Goal: Task Accomplishment & Management: Manage account settings

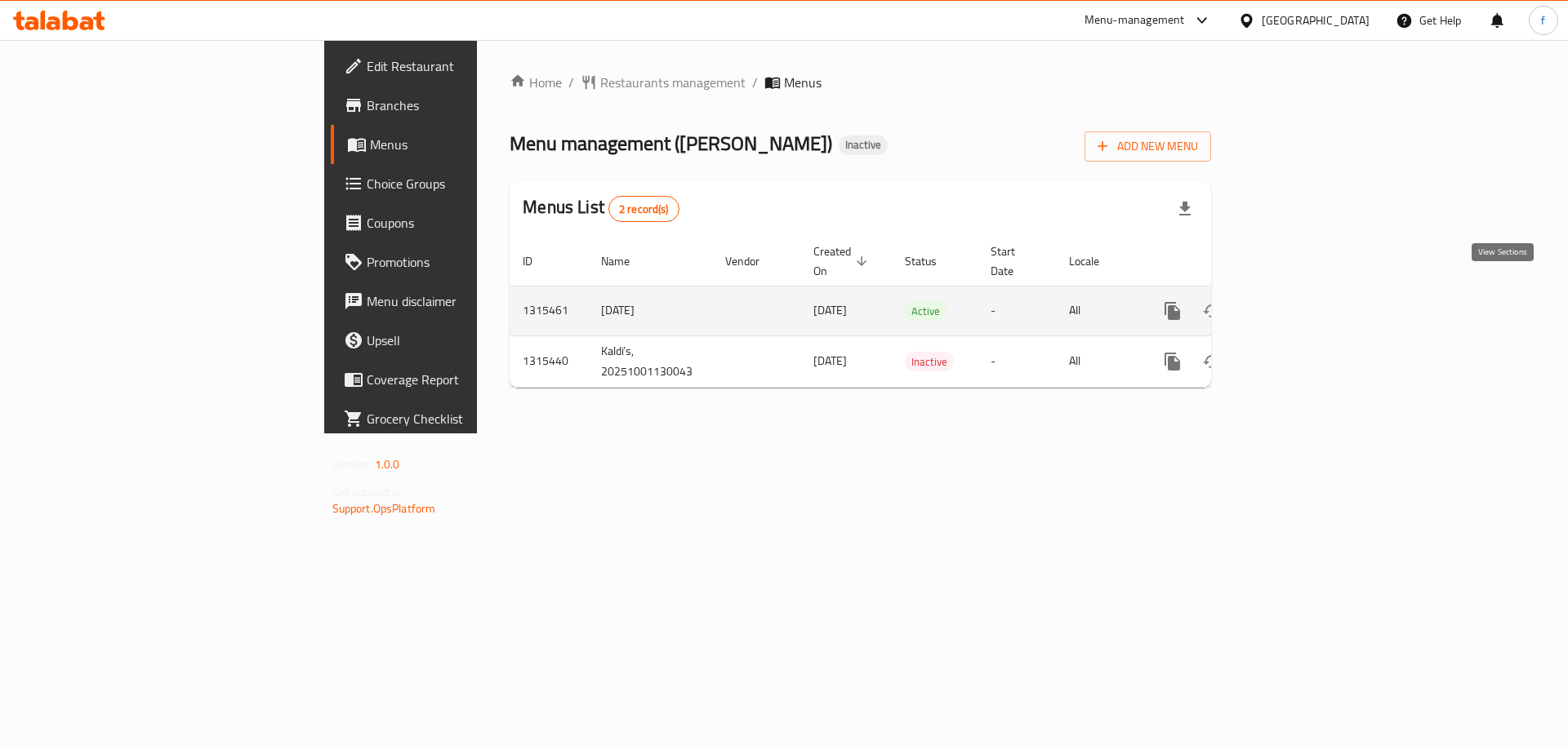
click at [1311, 292] on link "enhanced table" at bounding box center [1291, 311] width 39 height 39
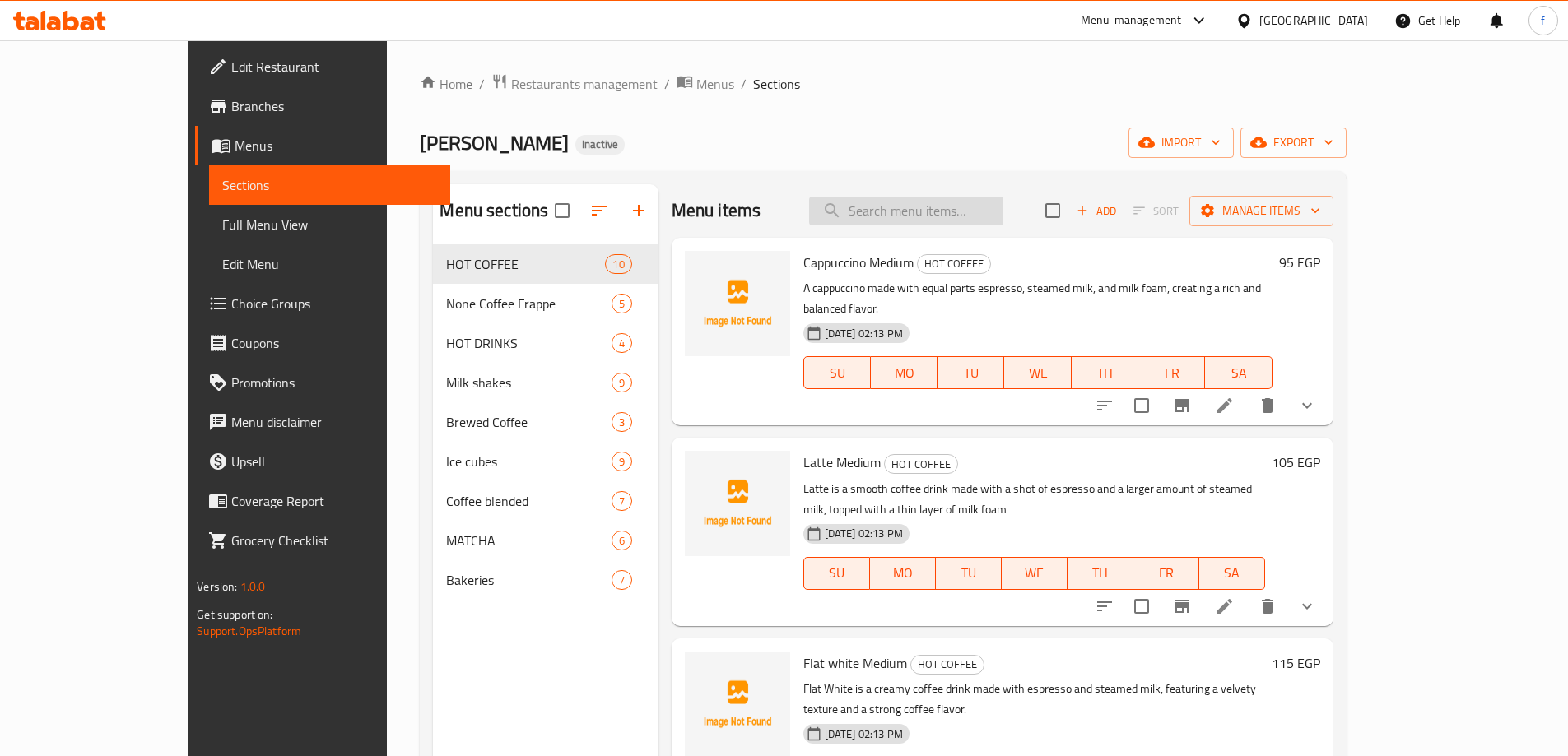
click at [923, 206] on input "search" at bounding box center [905, 211] width 194 height 29
paste input "Salted caramel M"
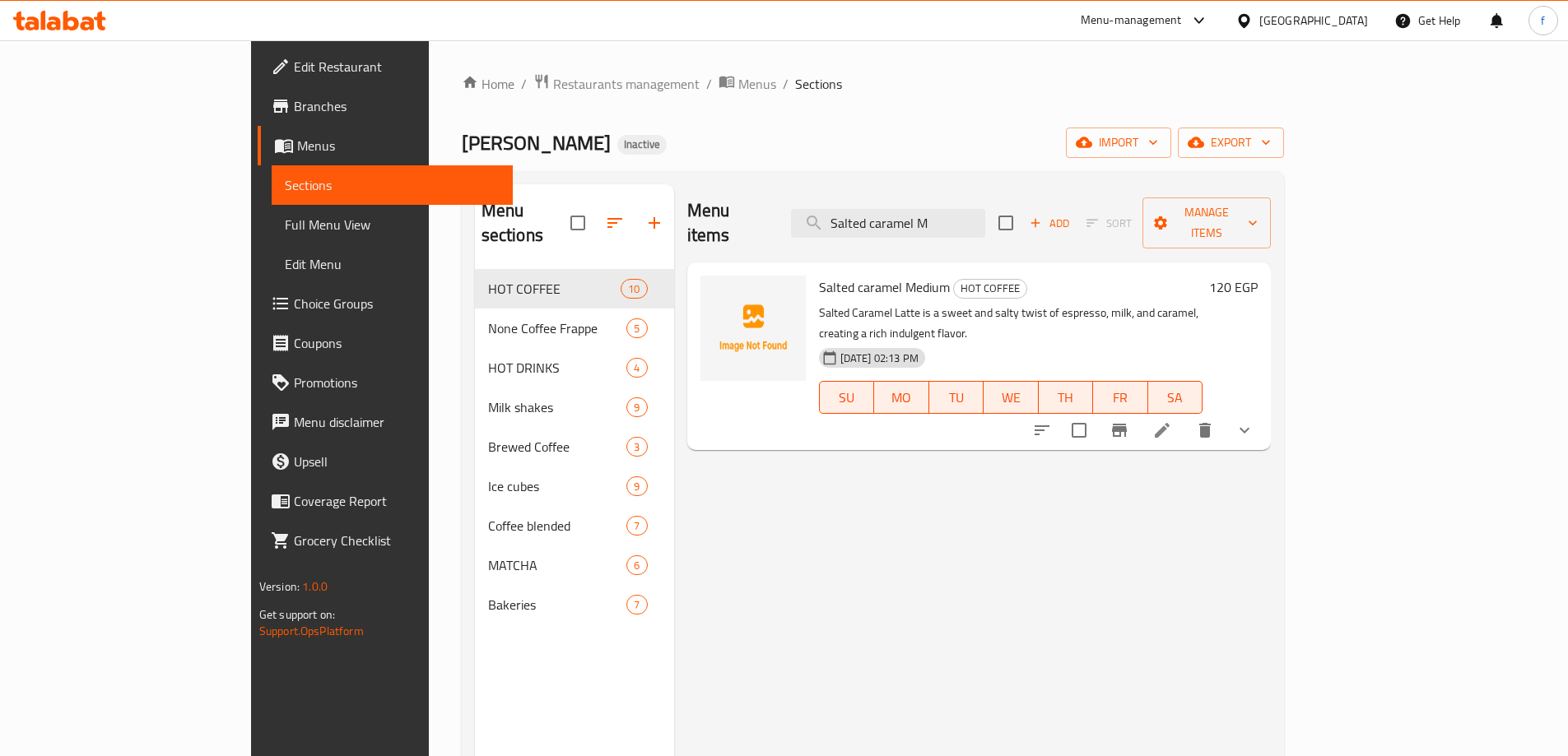
type input "Salted caramel M"
click at [1185, 415] on li at bounding box center [1162, 430] width 46 height 30
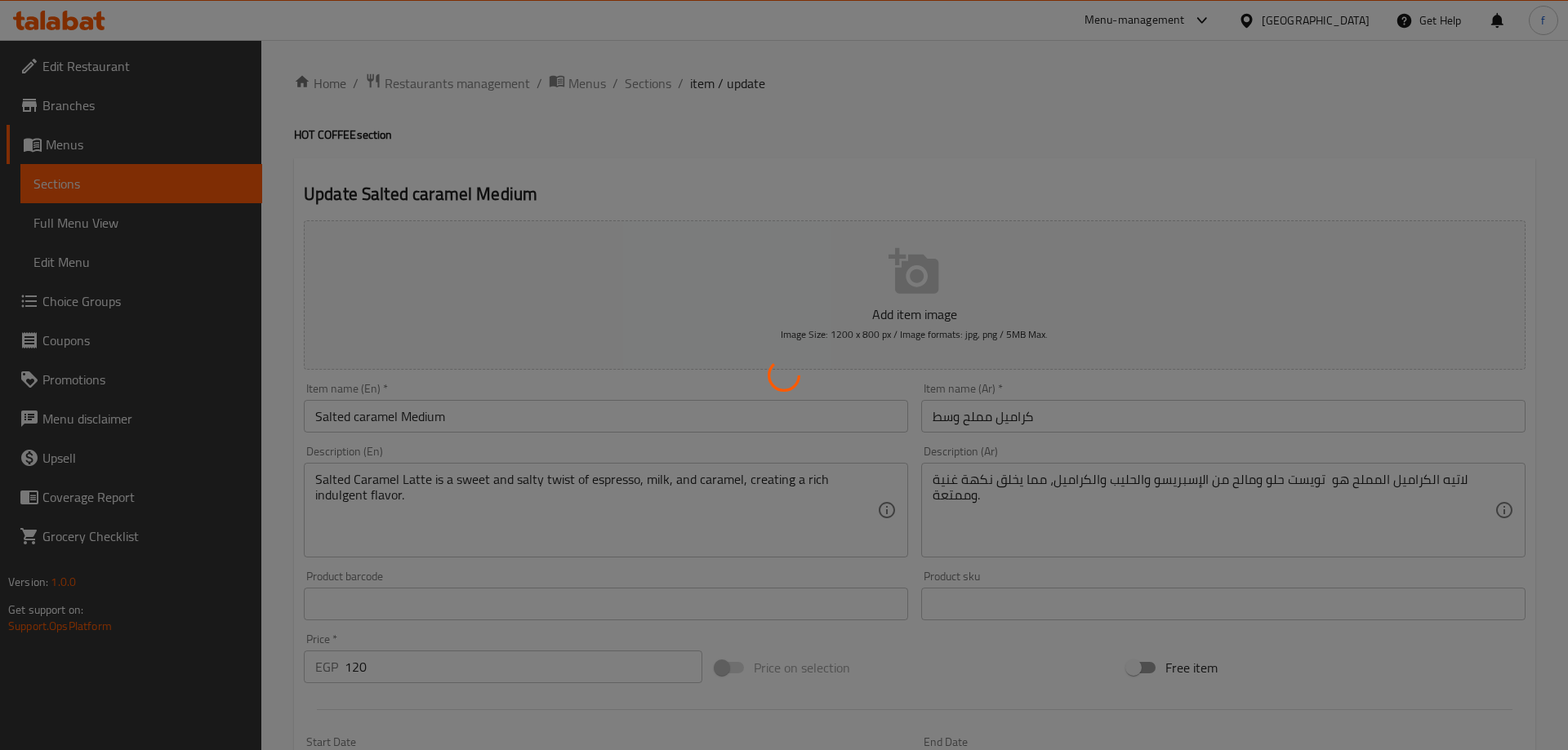
type input "اضافات"
type input "0"
type input "إختيارك من الحليب :"
type input "1"
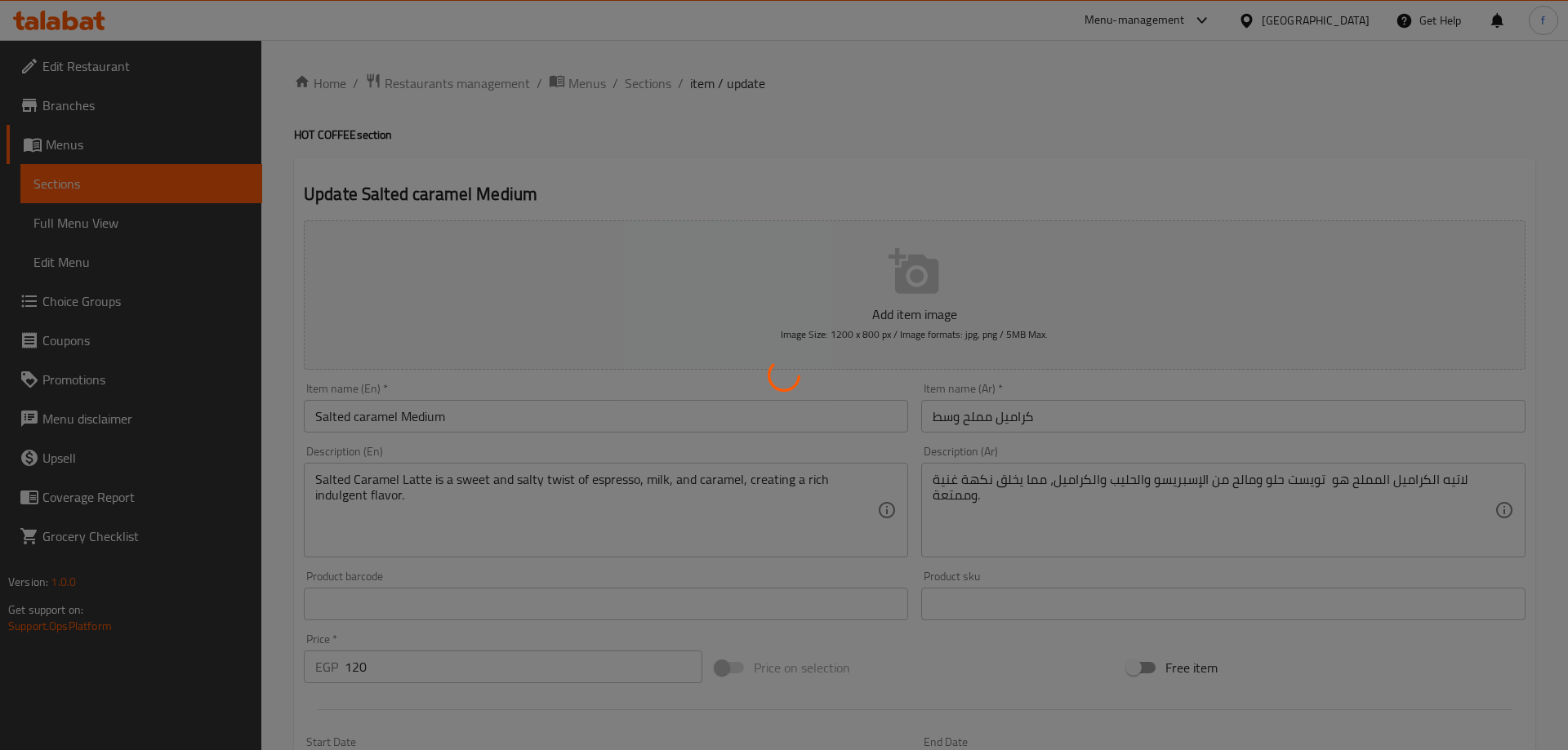
type input "1"
type input "اختيارك من نوع القهوة"
type input "1"
